Goal: Task Accomplishment & Management: Complete application form

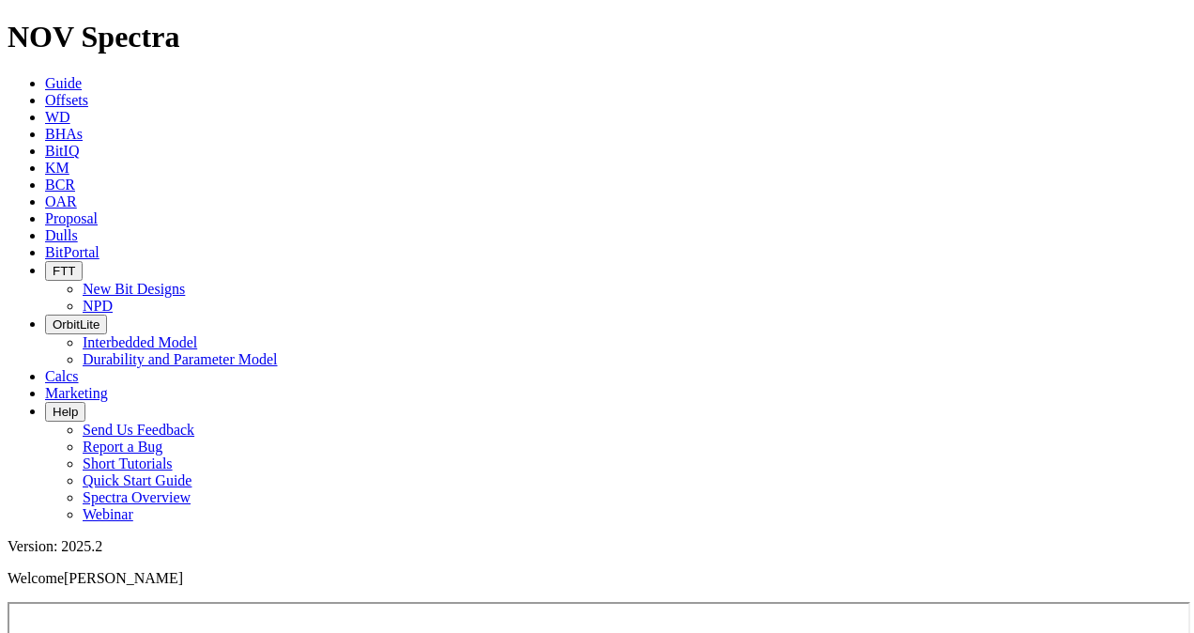
click at [83, 126] on span "BHAs" at bounding box center [64, 134] width 38 height 16
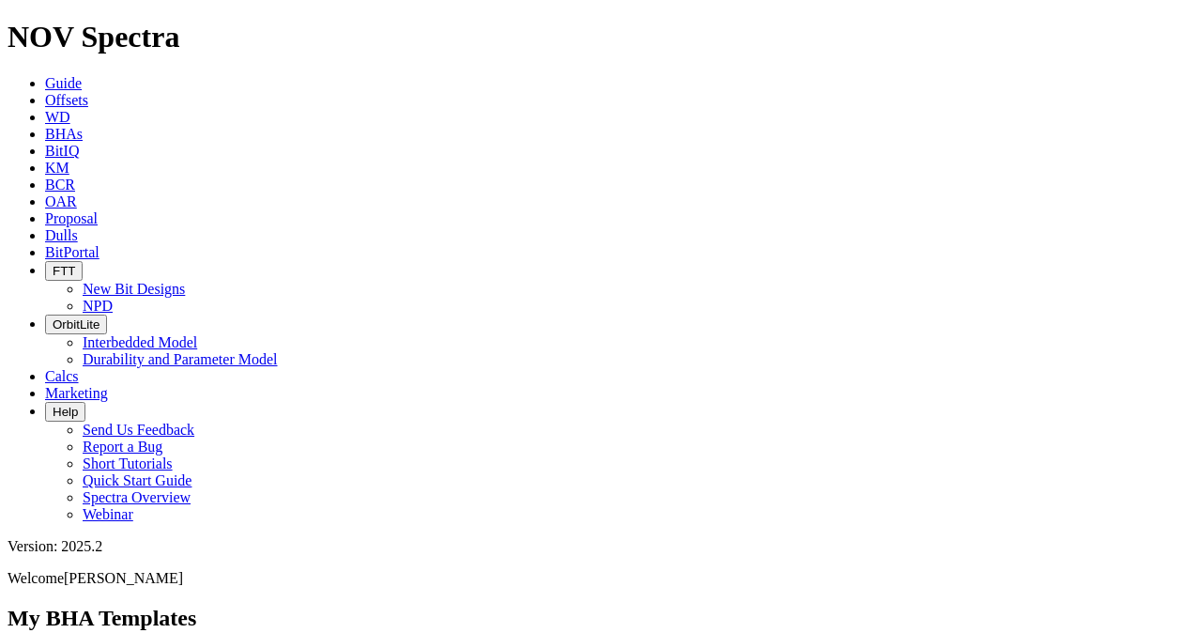
click at [98, 210] on span "Proposal" at bounding box center [71, 218] width 53 height 16
click at [100, 244] on link "BitPortal" at bounding box center [72, 252] width 54 height 16
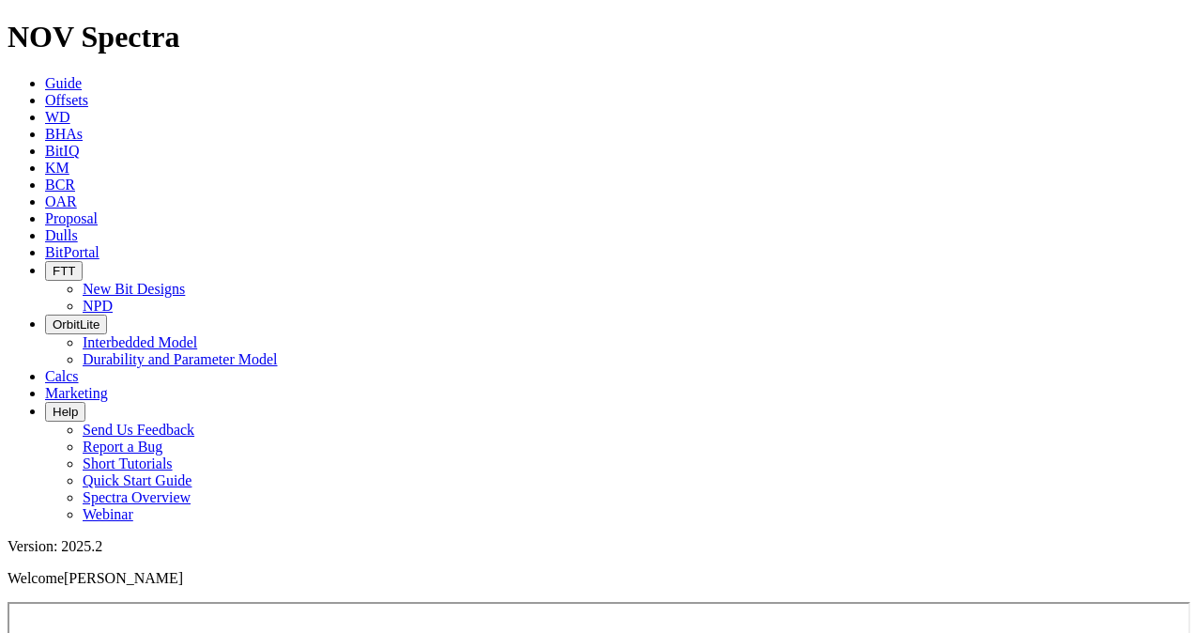
click at [45, 210] on icon at bounding box center [45, 218] width 0 height 16
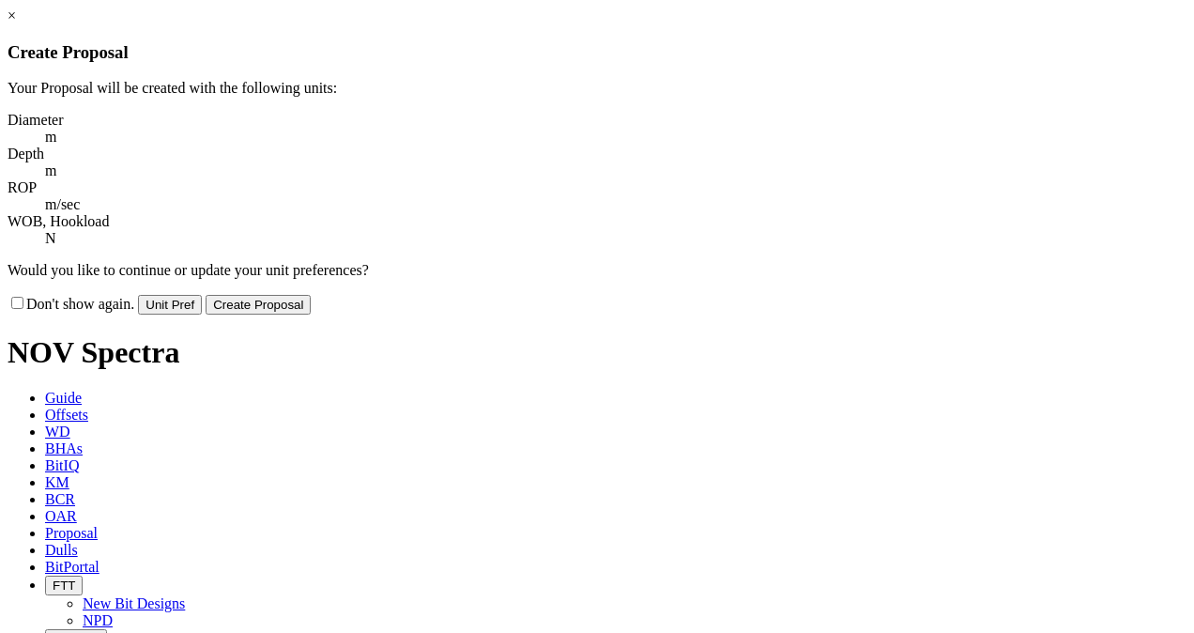
click at [202, 295] on button "Unit Pref" at bounding box center [170, 305] width 64 height 20
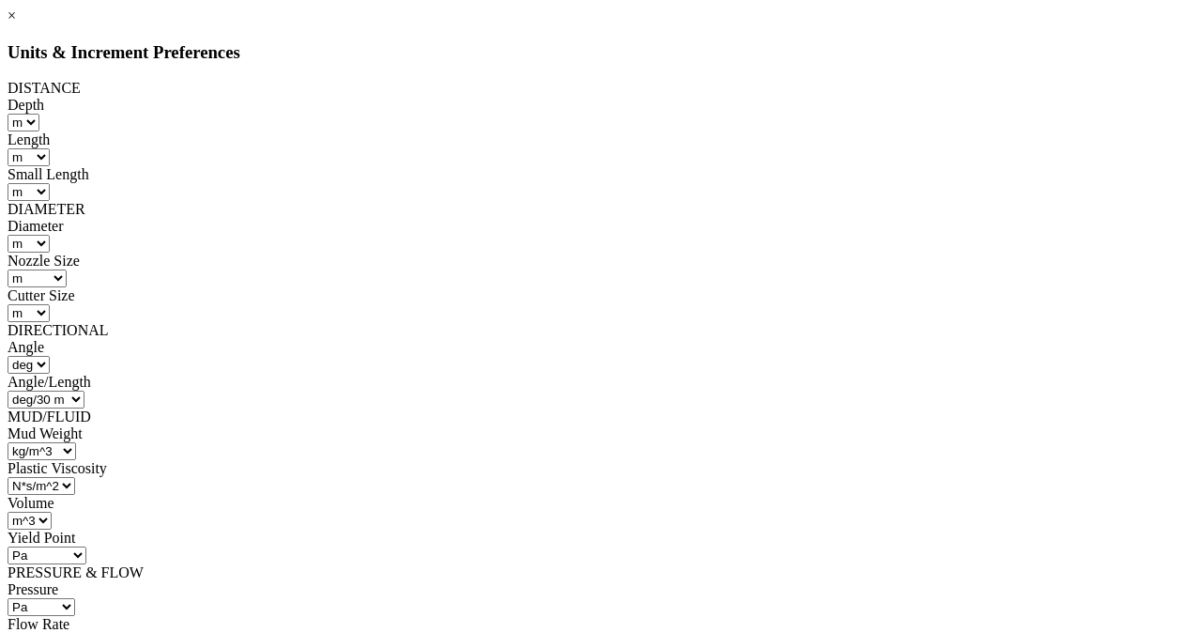
click at [76, 442] on select "lb/gal lb/bbl lb/in^3 lb/ft^3 sg kPa/m psi/100ft kg/m^3" at bounding box center [42, 451] width 69 height 18
select select "object:279"
click at [76, 442] on select "lb/gal lb/bbl lb/in^3 lb/ft^3 sg kPa/m psi/100ft kg/m^3" at bounding box center [42, 451] width 69 height 18
click at [75, 477] on select "cP P Pa*s N*s/m^2" at bounding box center [42, 486] width 68 height 18
select select "object:289"
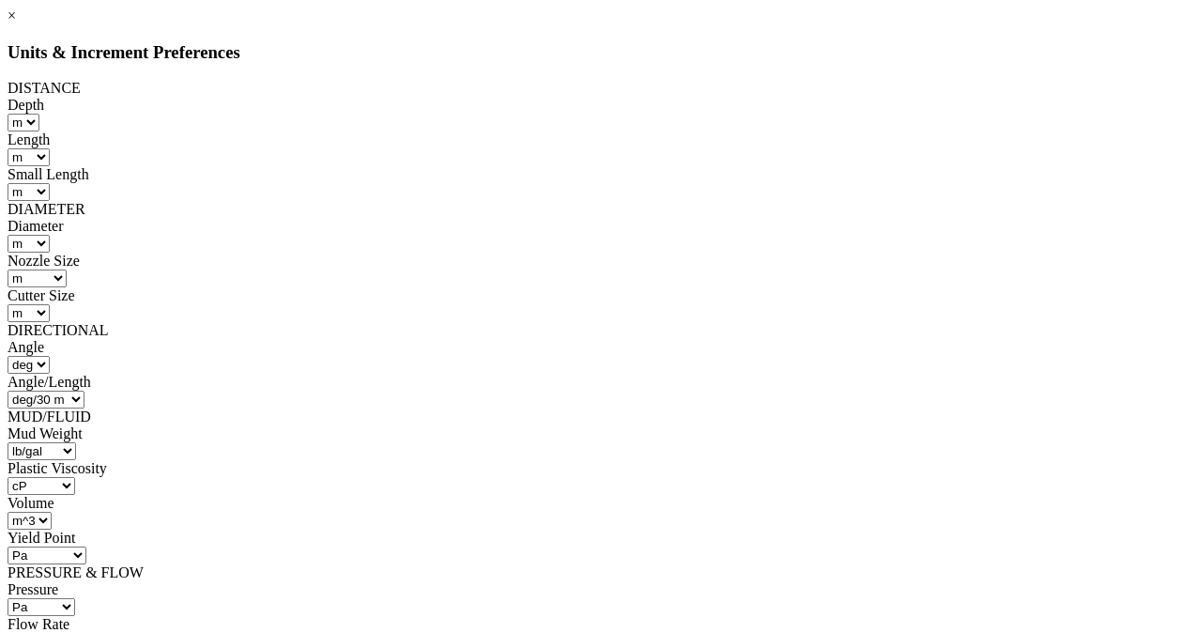
click at [75, 477] on select "cP P Pa*s N*s/m^2" at bounding box center [42, 486] width 68 height 18
click at [86, 546] on select "Pa lb/100 ft^2 kg/cm^2" at bounding box center [47, 555] width 79 height 18
select select "object:301"
click at [86, 546] on select "Pa lb/100 ft^2 kg/cm^2" at bounding box center [47, 555] width 79 height 18
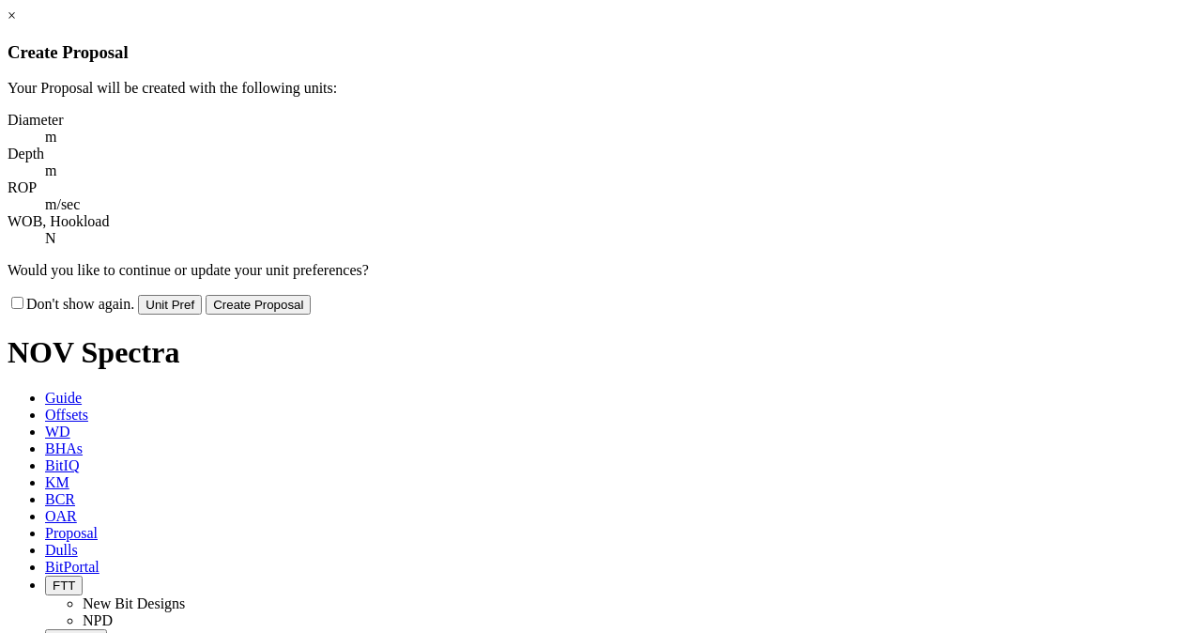
click at [311, 295] on button "Create Proposal" at bounding box center [258, 305] width 105 height 20
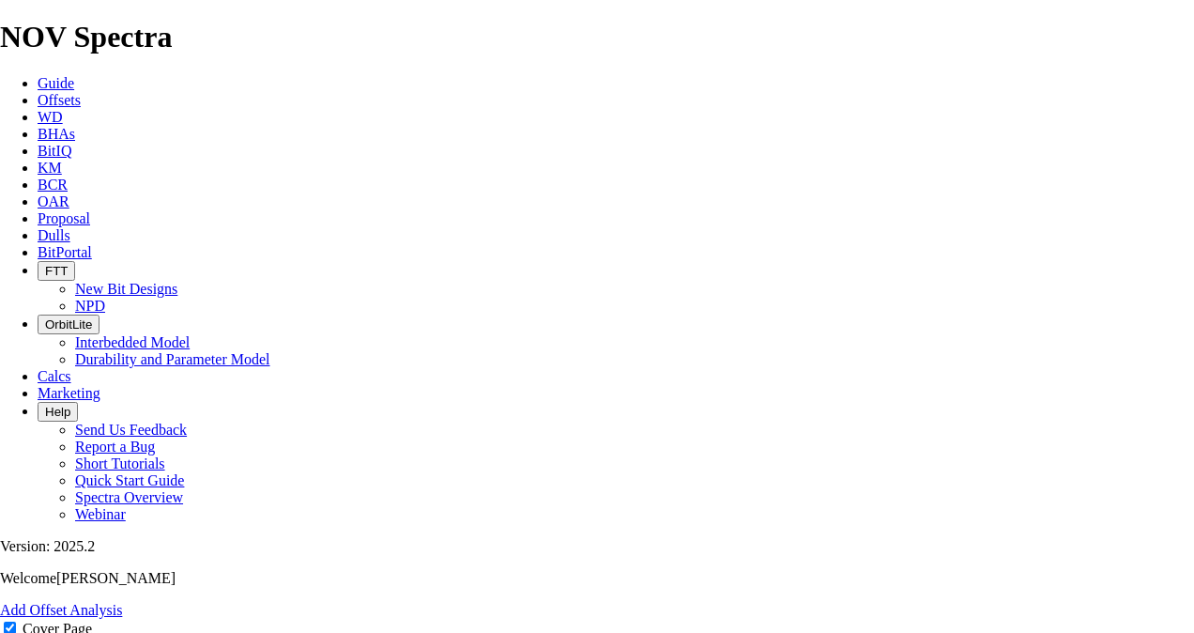
scroll to position [864, 0]
